Goal: Information Seeking & Learning: Learn about a topic

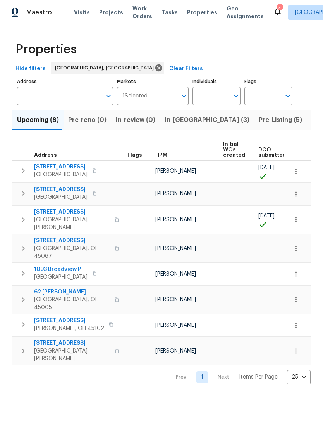
click at [63, 213] on span "[STREET_ADDRESS]" at bounding box center [72, 212] width 76 height 8
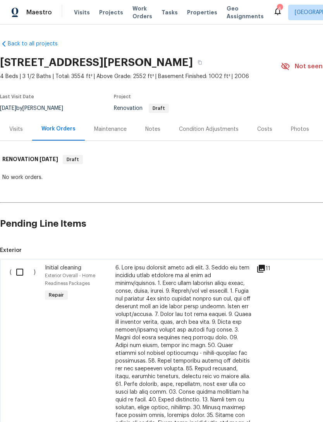
click at [19, 126] on div "Visits" at bounding box center [16, 129] width 14 height 8
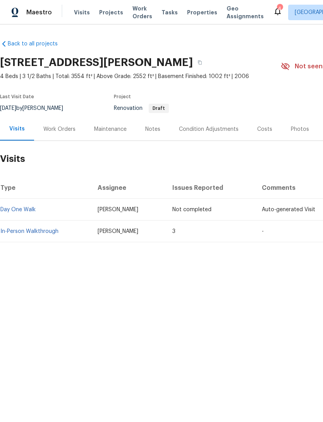
click at [45, 239] on td "In-Person Walkthrough" at bounding box center [46, 231] width 92 height 22
click at [55, 232] on link "In-Person Walkthrough" at bounding box center [29, 230] width 58 height 5
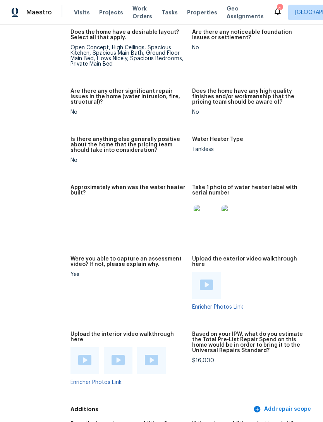
scroll to position [1685, 24]
click at [79, 354] on img at bounding box center [85, 359] width 13 height 10
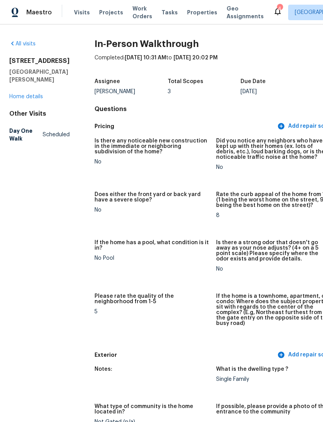
scroll to position [0, 0]
click at [35, 99] on link "Home details" at bounding box center [26, 96] width 34 height 5
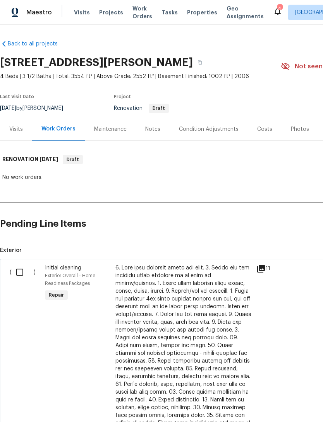
click at [150, 121] on div "Notes" at bounding box center [153, 129] width 34 height 23
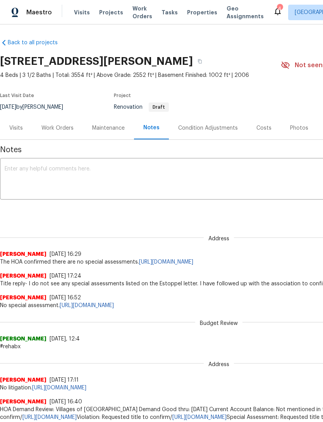
scroll to position [1, 0]
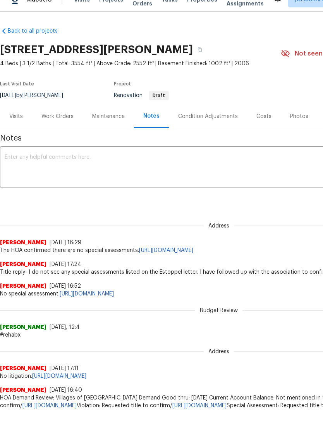
scroll to position [0, 0]
click at [18, 116] on div "Visits" at bounding box center [16, 116] width 14 height 8
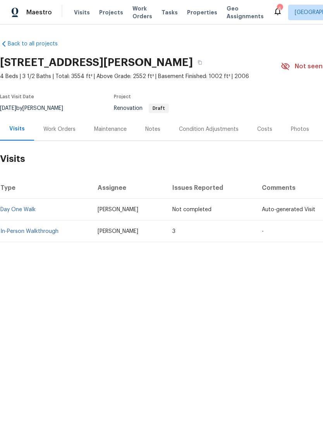
click at [37, 233] on link "In-Person Walkthrough" at bounding box center [29, 230] width 58 height 5
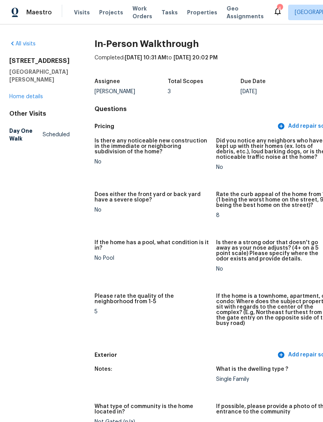
click at [29, 99] on link "Home details" at bounding box center [26, 96] width 34 height 5
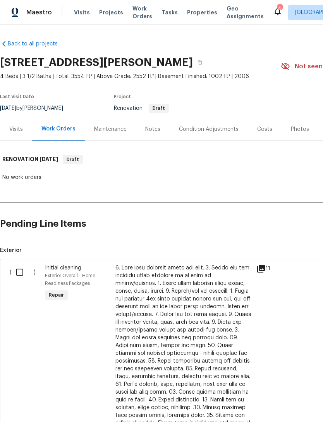
click at [216, 127] on div "Condition Adjustments" at bounding box center [209, 129] width 60 height 8
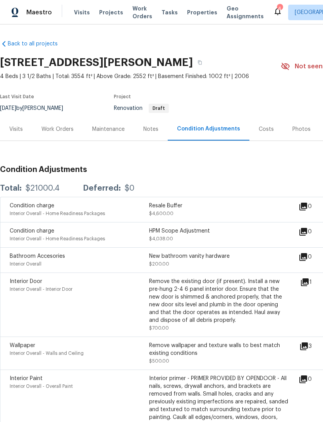
click at [20, 132] on div "Visits" at bounding box center [16, 129] width 14 height 8
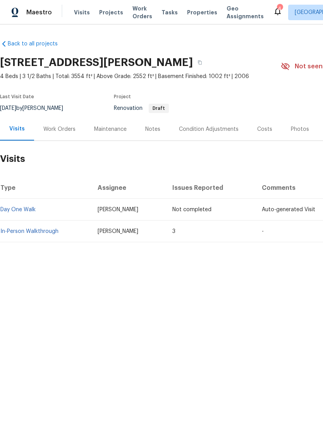
click at [146, 127] on div "Notes" at bounding box center [152, 129] width 15 height 8
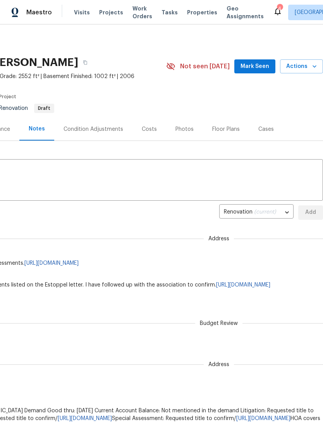
scroll to position [0, 115]
click at [222, 133] on div "Floor Plans" at bounding box center [226, 129] width 46 height 23
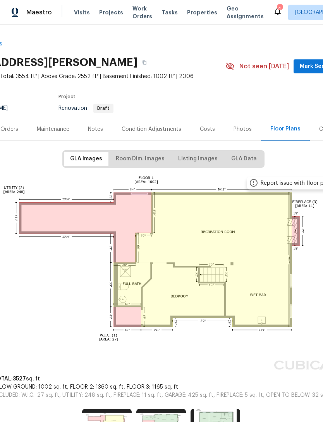
scroll to position [0, 55]
click at [163, 408] on img at bounding box center [162, 424] width 50 height 33
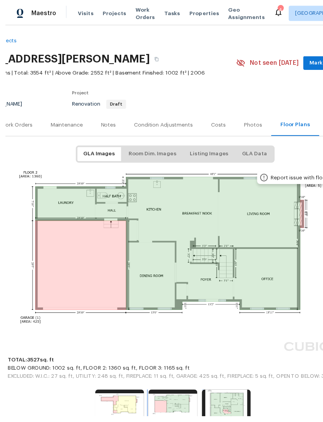
scroll to position [20, 0]
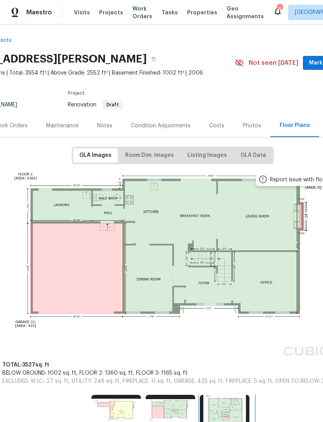
click at [226, 394] on img at bounding box center [225, 410] width 50 height 33
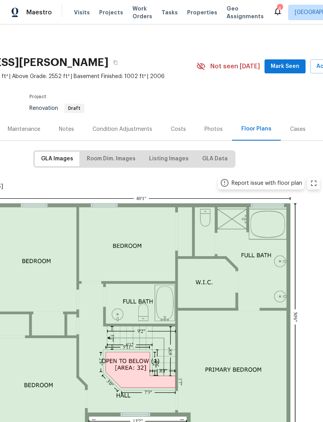
scroll to position [0, 86]
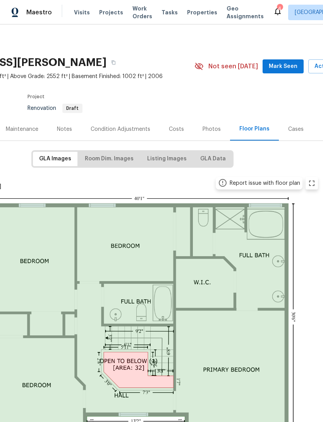
click at [126, 125] on div "Condition Adjustments" at bounding box center [121, 129] width 60 height 8
